Goal: Task Accomplishment & Management: Use online tool/utility

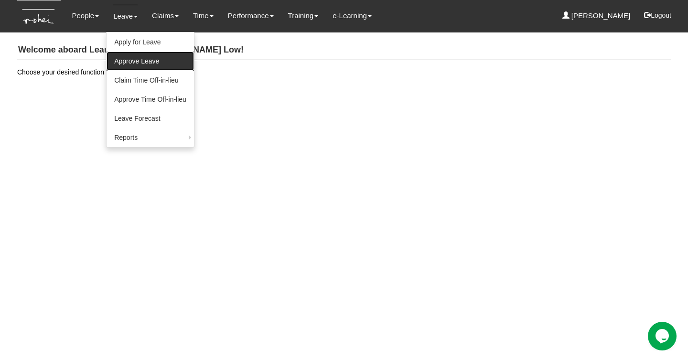
click at [121, 64] on link "Approve Leave" at bounding box center [150, 61] width 87 height 19
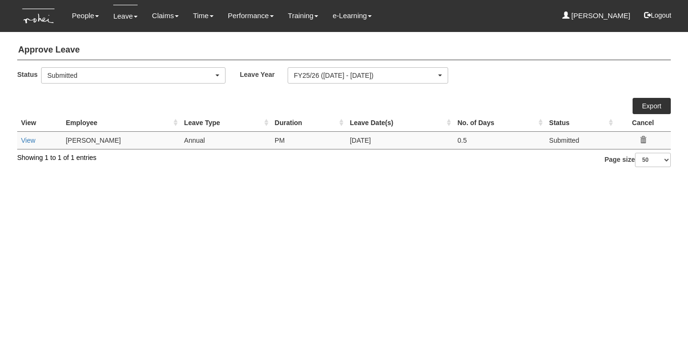
select select "50"
click at [30, 142] on link "View" at bounding box center [28, 141] width 14 height 8
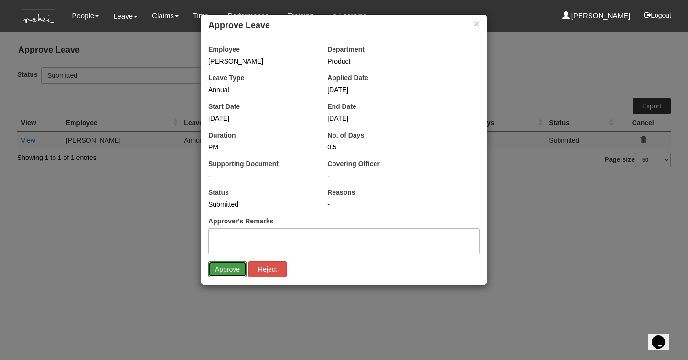
click at [223, 272] on input "Approve" at bounding box center [227, 269] width 38 height 16
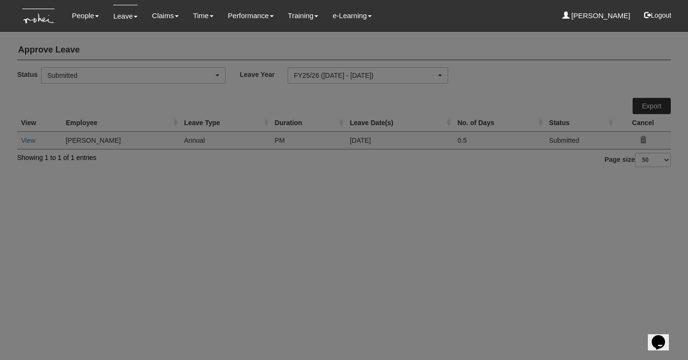
select select "50"
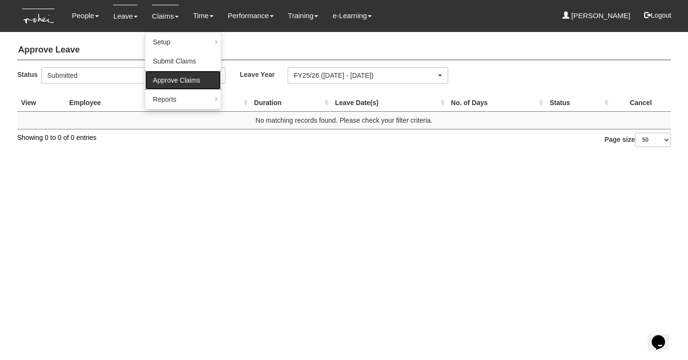
click at [155, 80] on link "Approve Claims" at bounding box center [183, 80] width 76 height 19
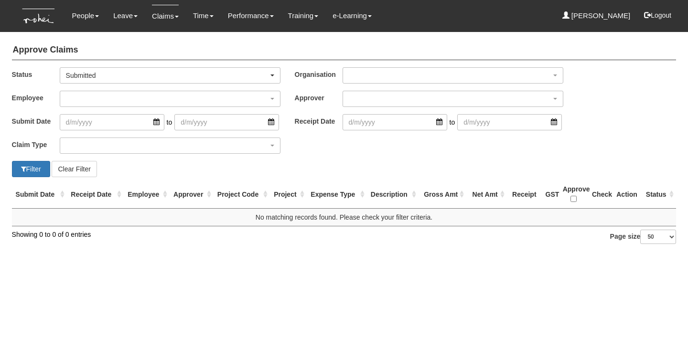
select select "50"
